Goal: Transaction & Acquisition: Purchase product/service

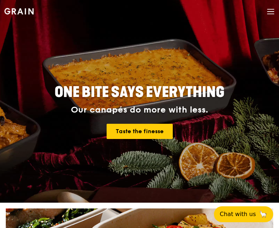
click at [271, 13] on icon at bounding box center [271, 12] width 8 height 8
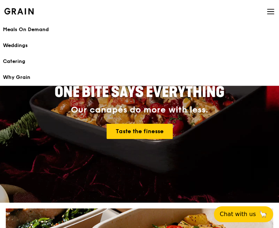
click at [79, 123] on h4 "Our canapés do more with less. Taste the finesse" at bounding box center [140, 122] width 262 height 34
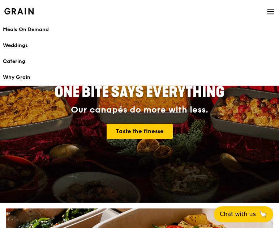
click at [19, 14] on img at bounding box center [18, 11] width 29 height 7
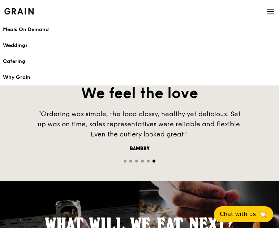
scroll to position [796, 0]
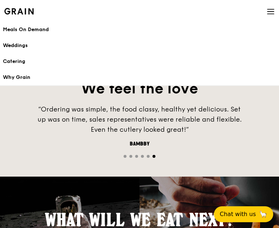
click at [36, 30] on div "Meals On Demand" at bounding box center [140, 29] width 274 height 7
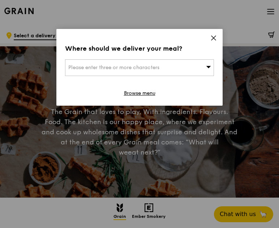
click at [213, 35] on icon at bounding box center [214, 38] width 7 height 7
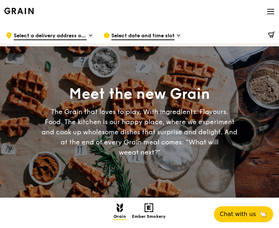
click at [273, 12] on icon at bounding box center [271, 12] width 8 height 8
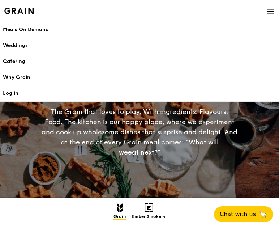
click at [167, 147] on div "The Grain that loves to play. With ingredients. Flavours. Food. The kitchen is …" at bounding box center [140, 132] width 197 height 51
click at [15, 92] on link "Log in" at bounding box center [140, 93] width 274 height 16
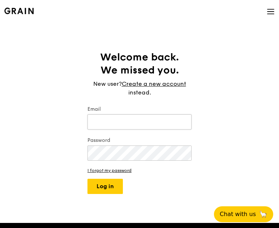
click at [132, 119] on input "Email" at bounding box center [140, 121] width 104 height 15
type input "[EMAIL_ADDRESS][DOMAIN_NAME]"
click at [88, 179] on button "Log in" at bounding box center [105, 186] width 35 height 15
